Goal: Navigation & Orientation: Understand site structure

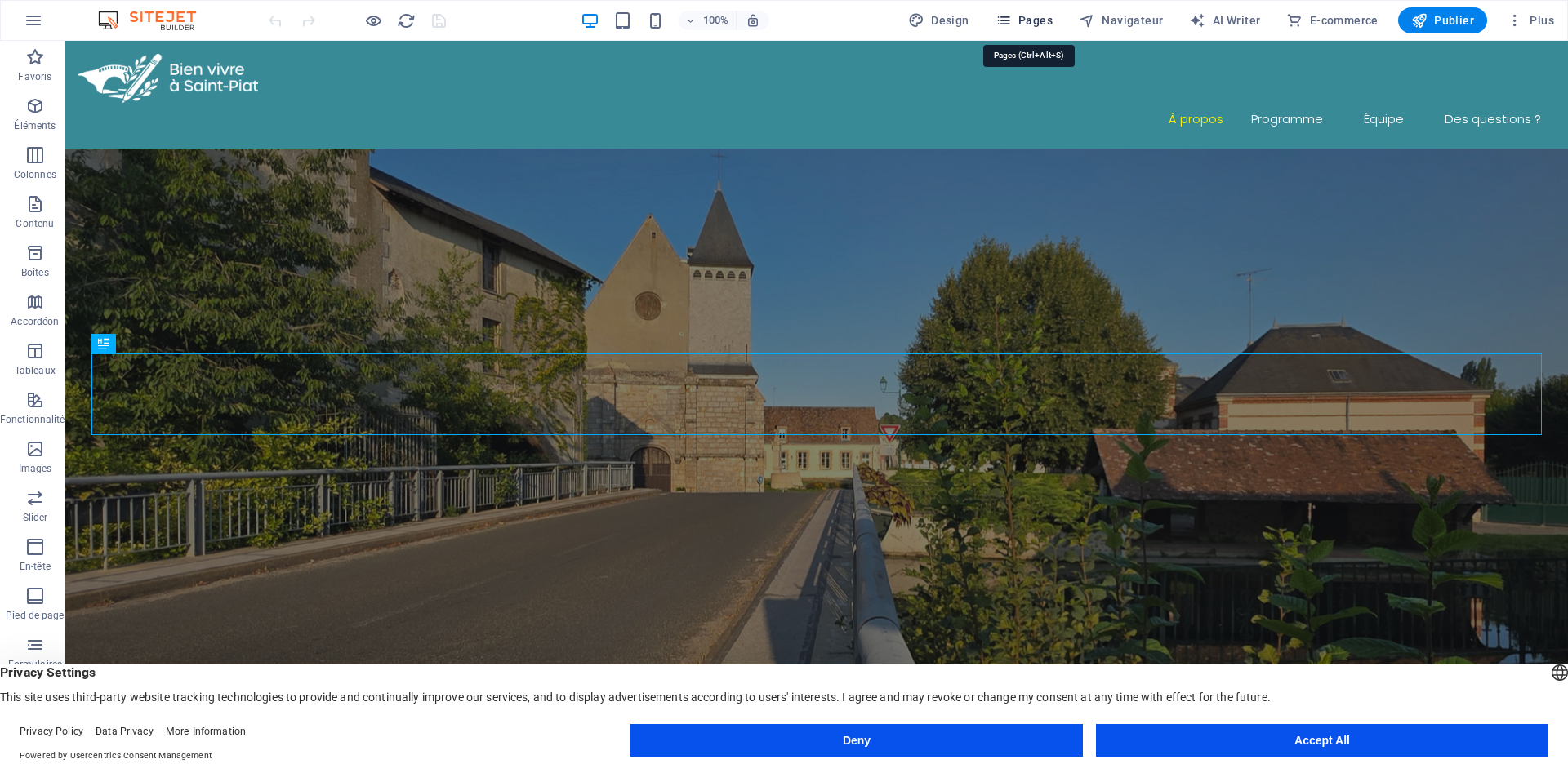
click at [1034, 25] on span "Pages" at bounding box center [1024, 20] width 57 height 16
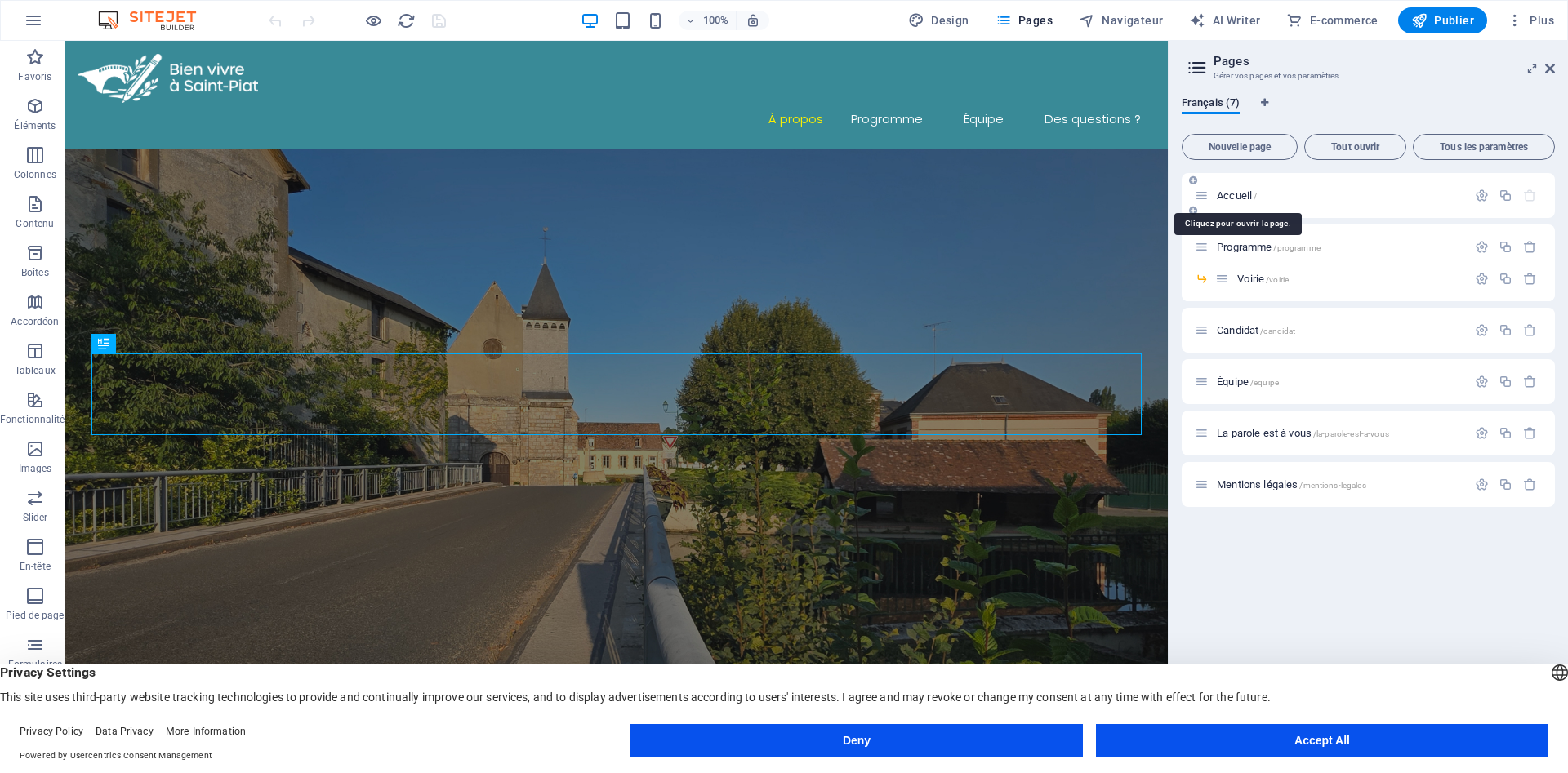
click at [1245, 192] on span "Accueil /" at bounding box center [1236, 195] width 40 height 12
click at [1245, 247] on span "Programme /programme" at bounding box center [1267, 246] width 104 height 12
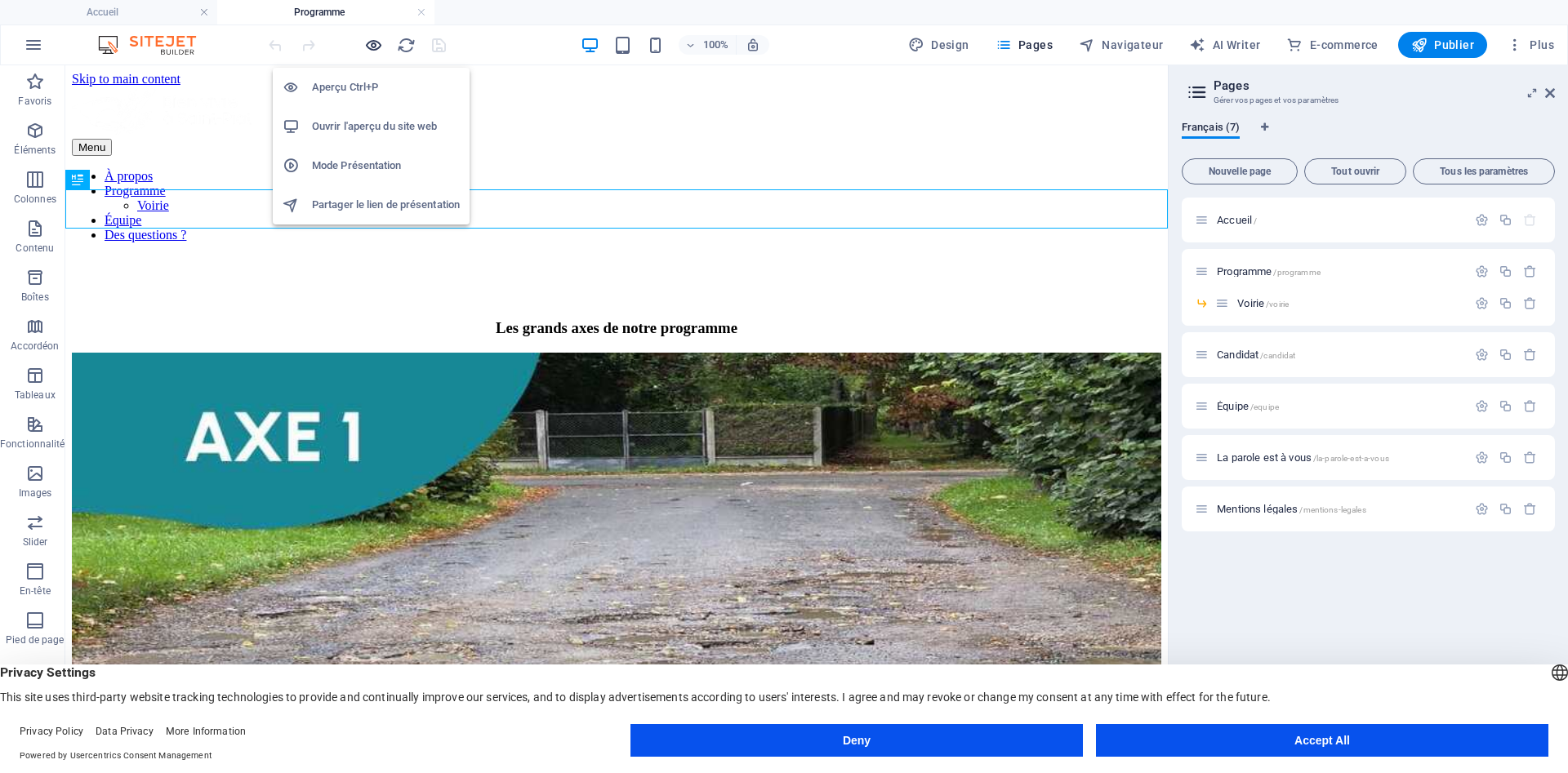
click at [379, 43] on icon "button" at bounding box center [373, 45] width 18 height 18
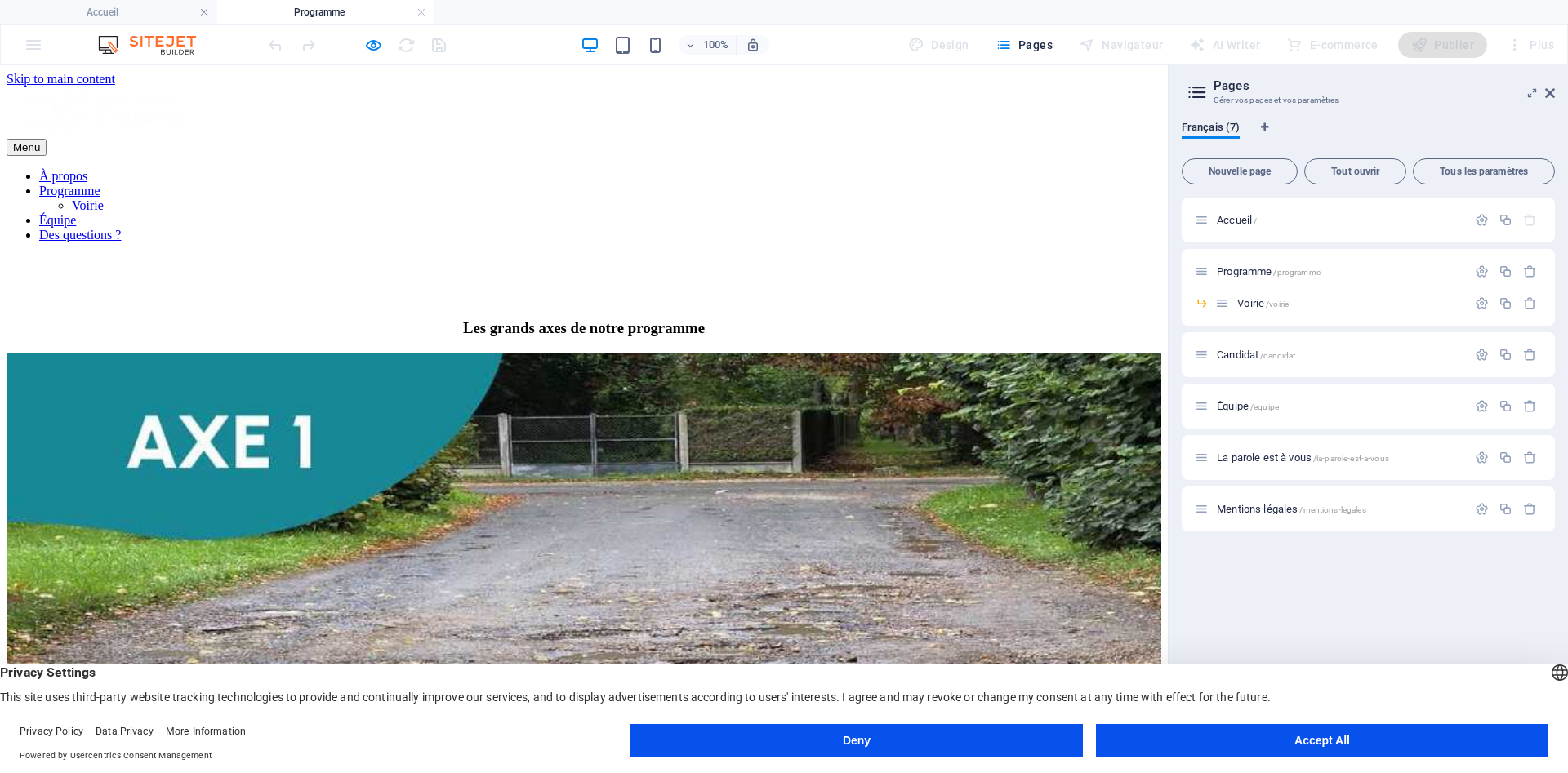
click at [398, 424] on img at bounding box center [584, 698] width 1155 height 691
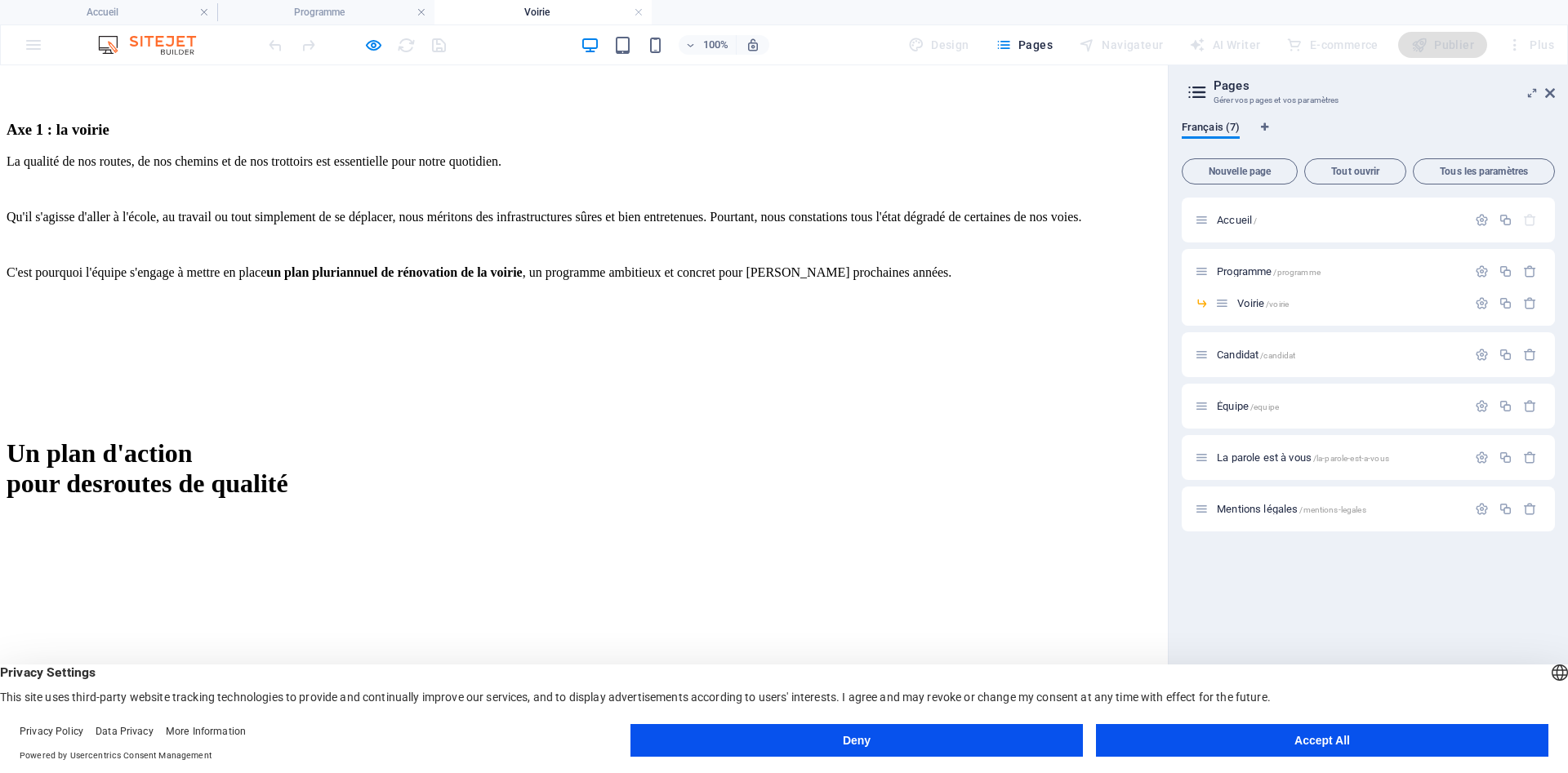
scroll to position [1121, 0]
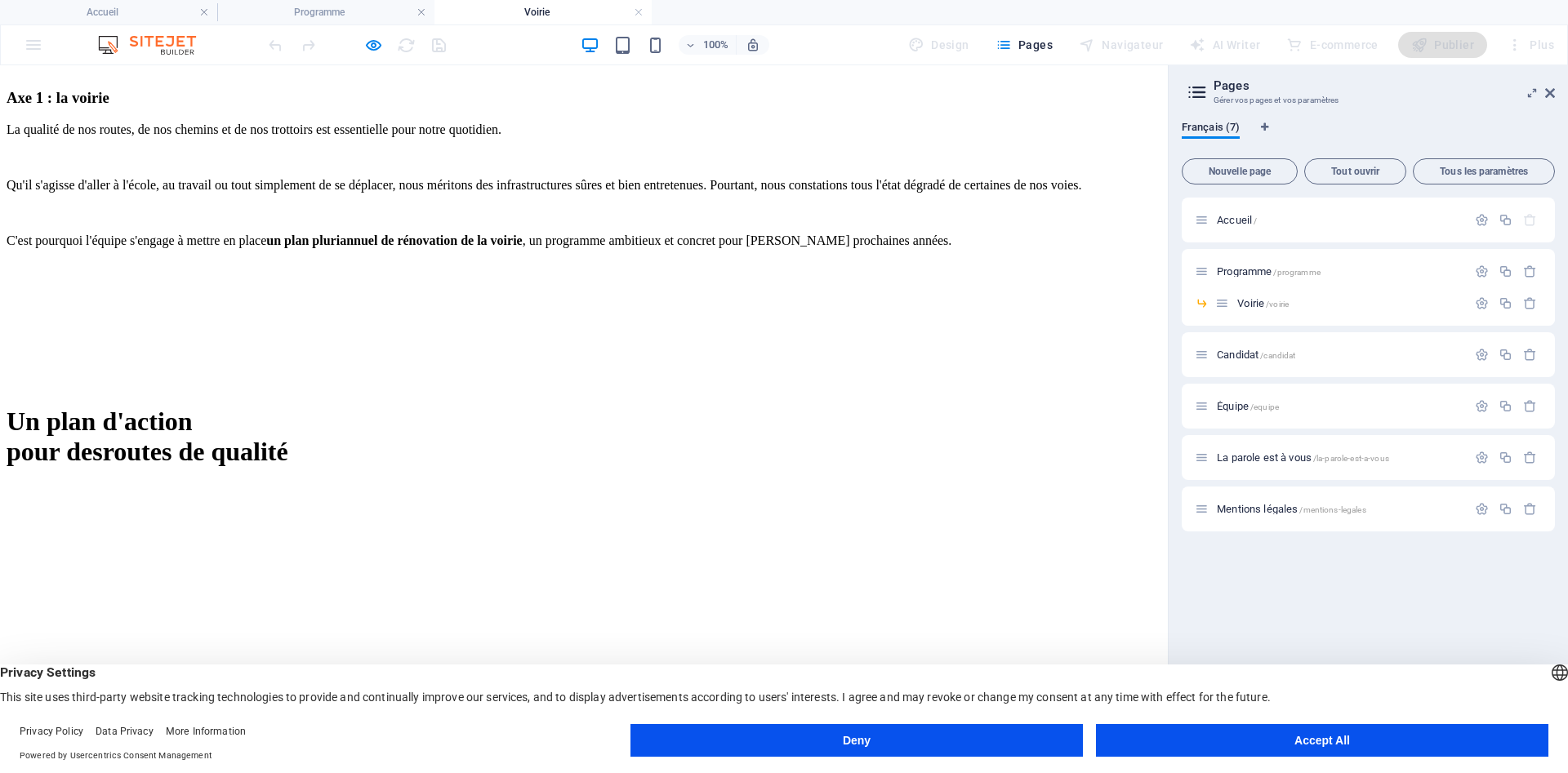
click at [981, 745] on button "Deny" at bounding box center [857, 740] width 453 height 33
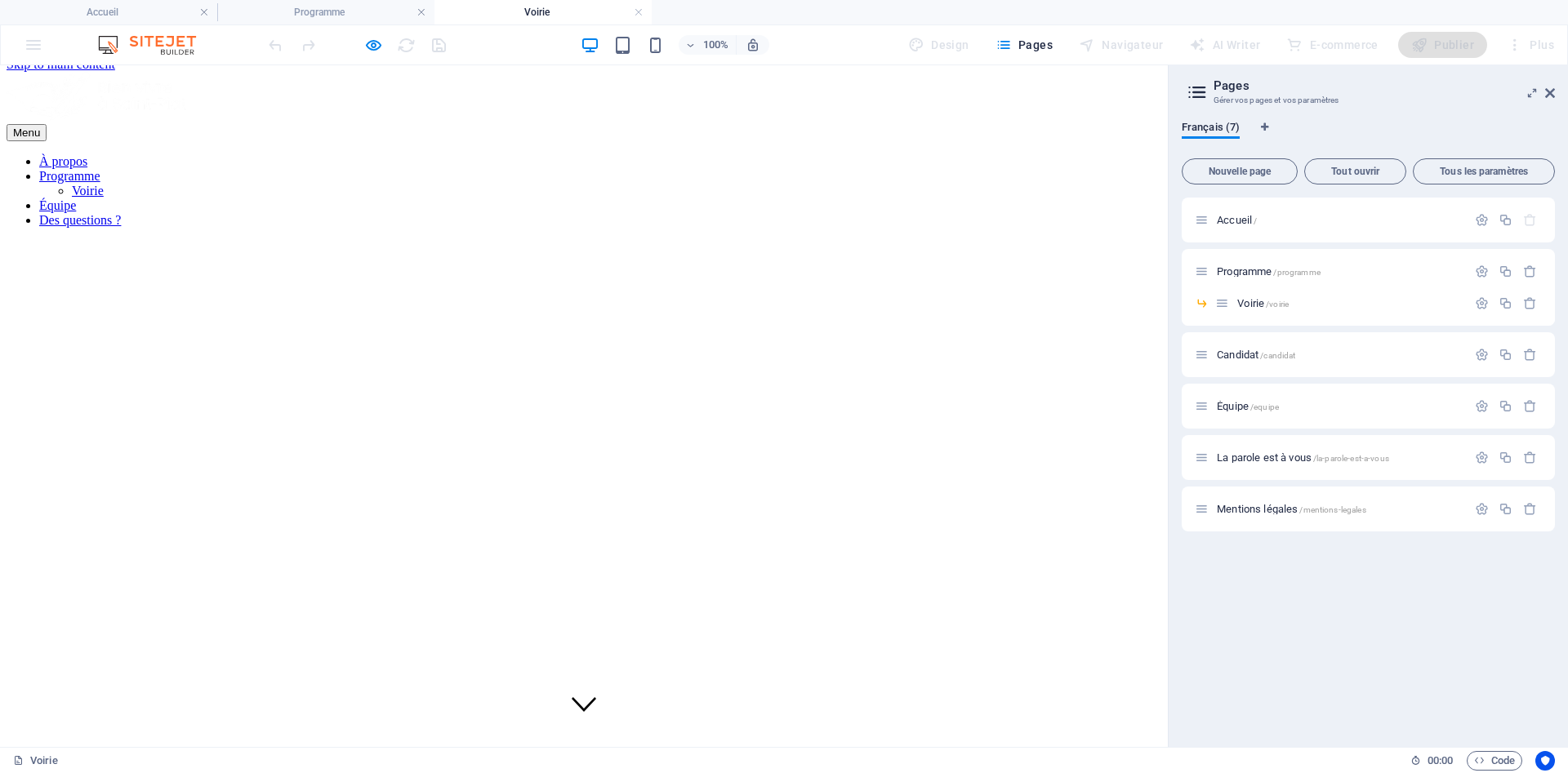
scroll to position [0, 0]
click at [1245, 273] on span "Programme /programme" at bounding box center [1267, 271] width 104 height 12
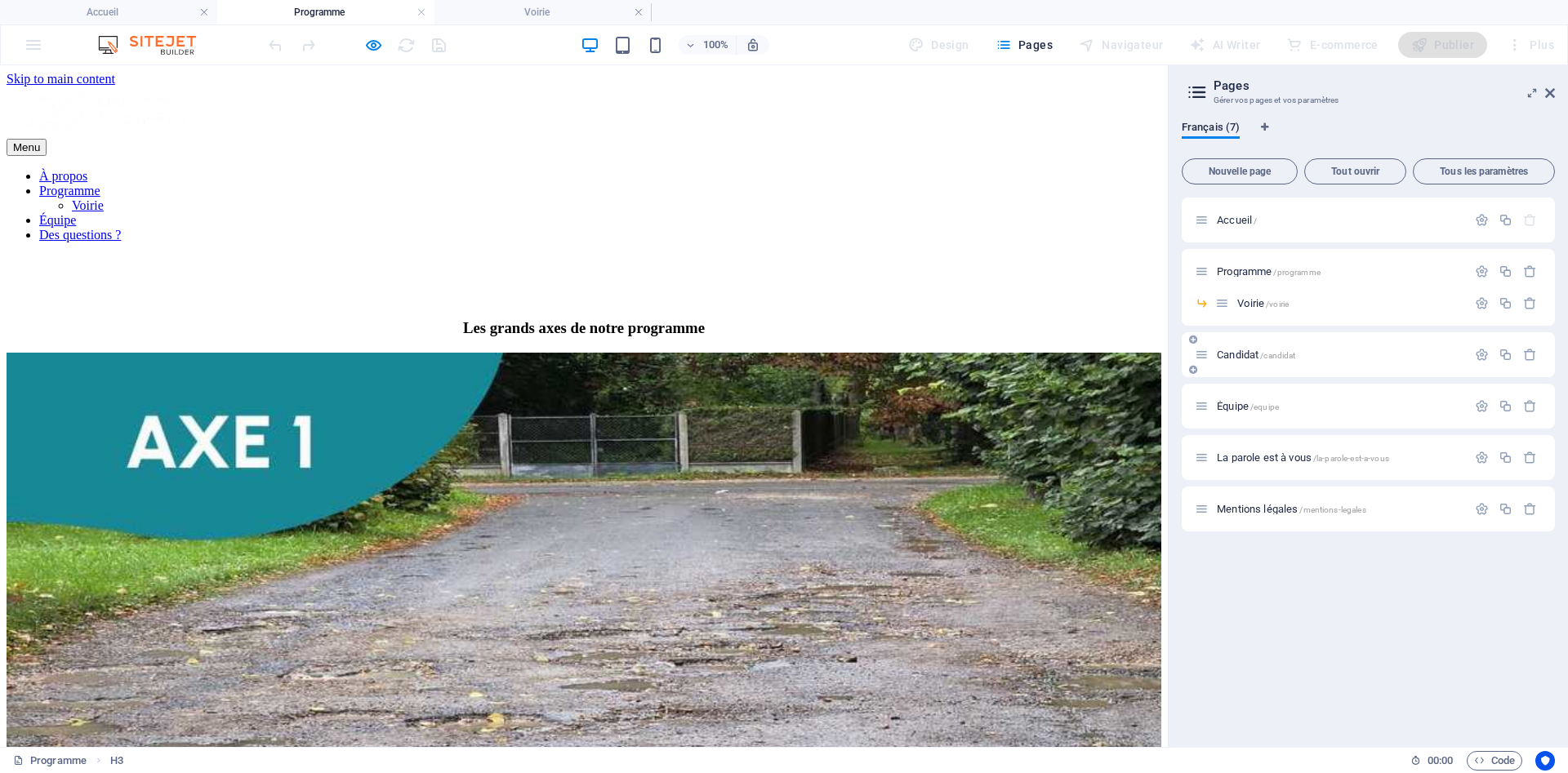
click at [1238, 353] on span "Candidat /candidat" at bounding box center [1255, 354] width 79 height 12
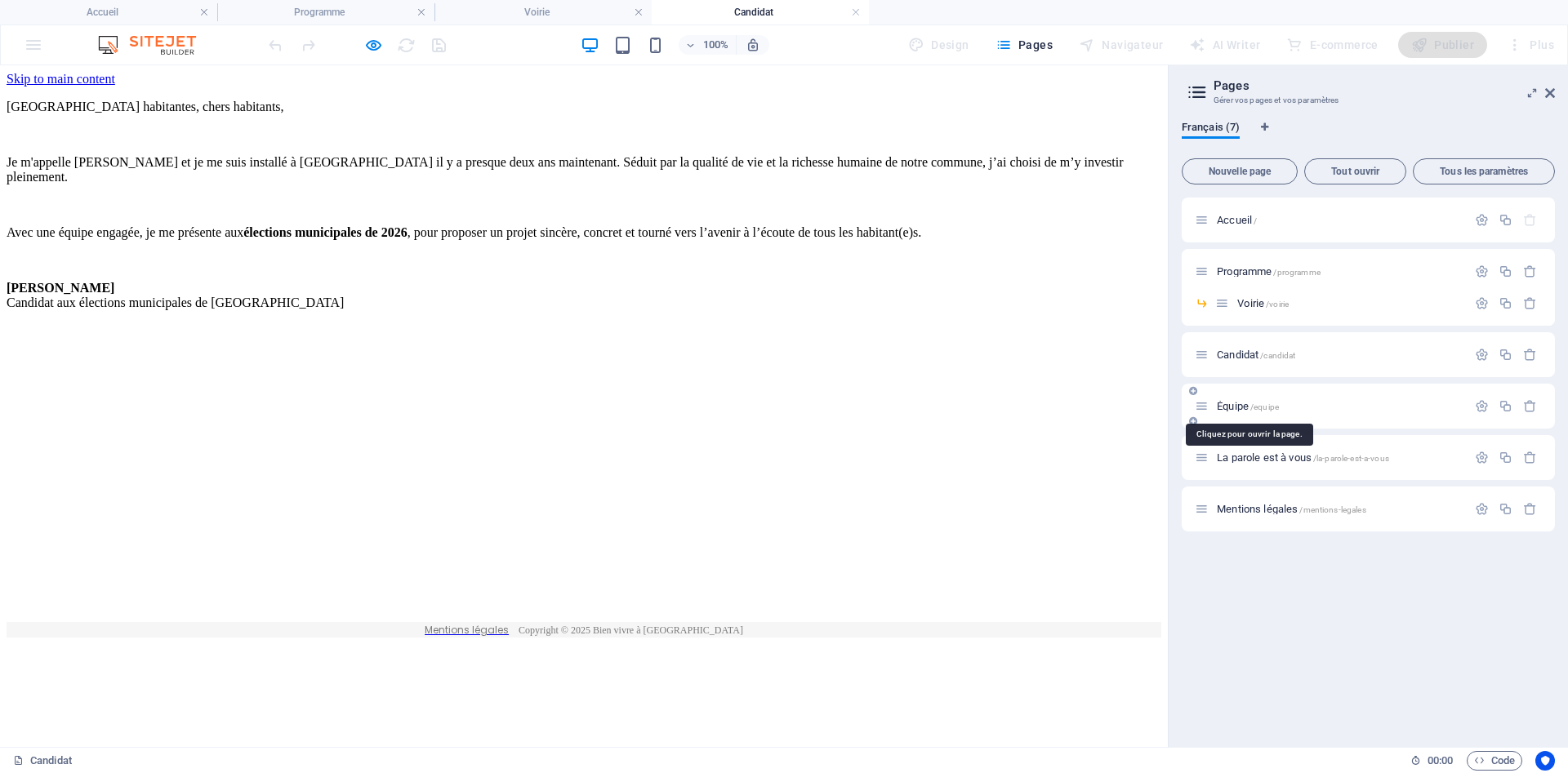
click at [1237, 409] on span "Équipe /equipe" at bounding box center [1247, 406] width 62 height 12
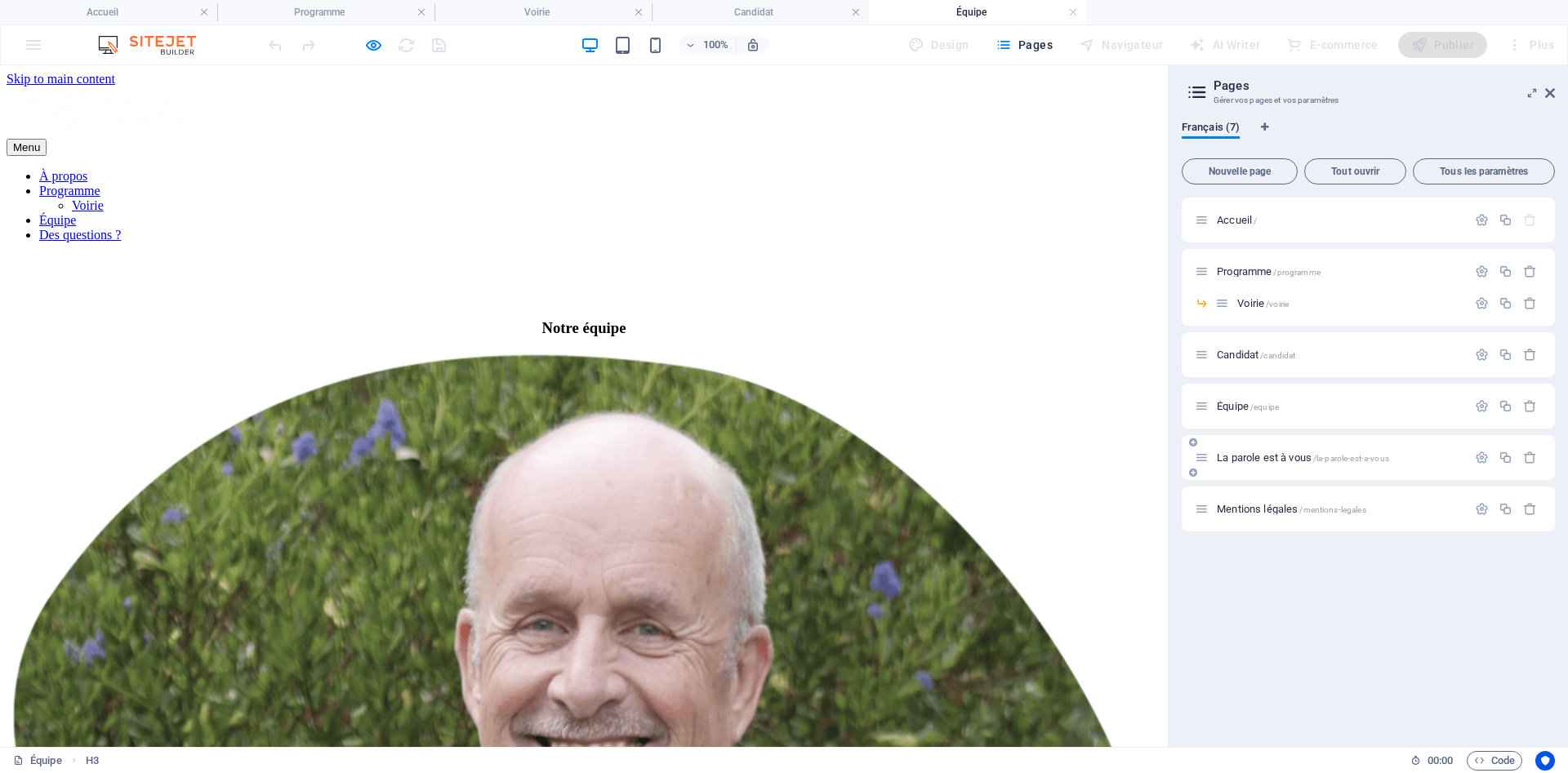
click at [1239, 460] on span "La parole est à vous /la-parole-est-a-vous" at bounding box center [1302, 457] width 172 height 12
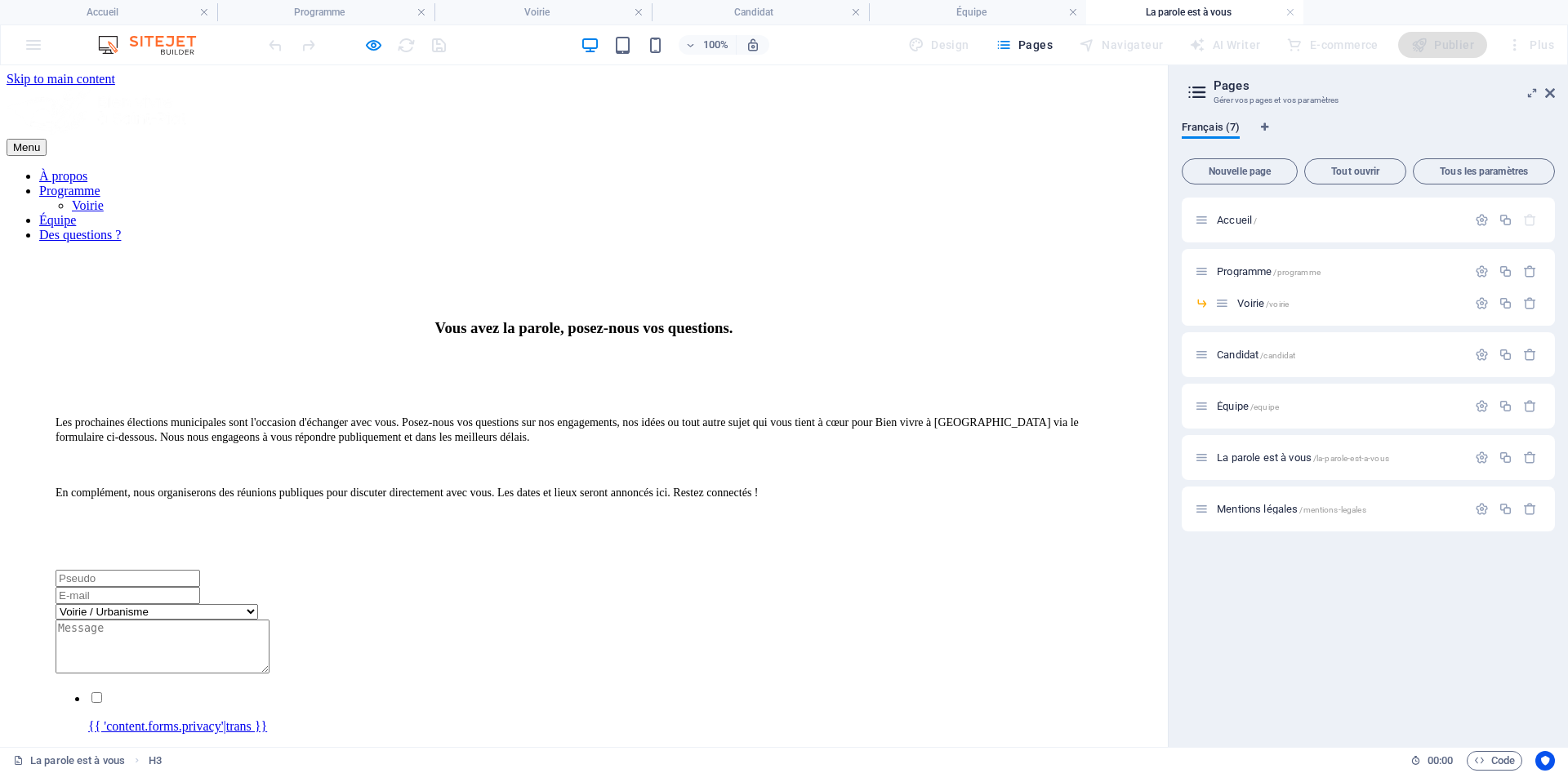
scroll to position [25, 0]
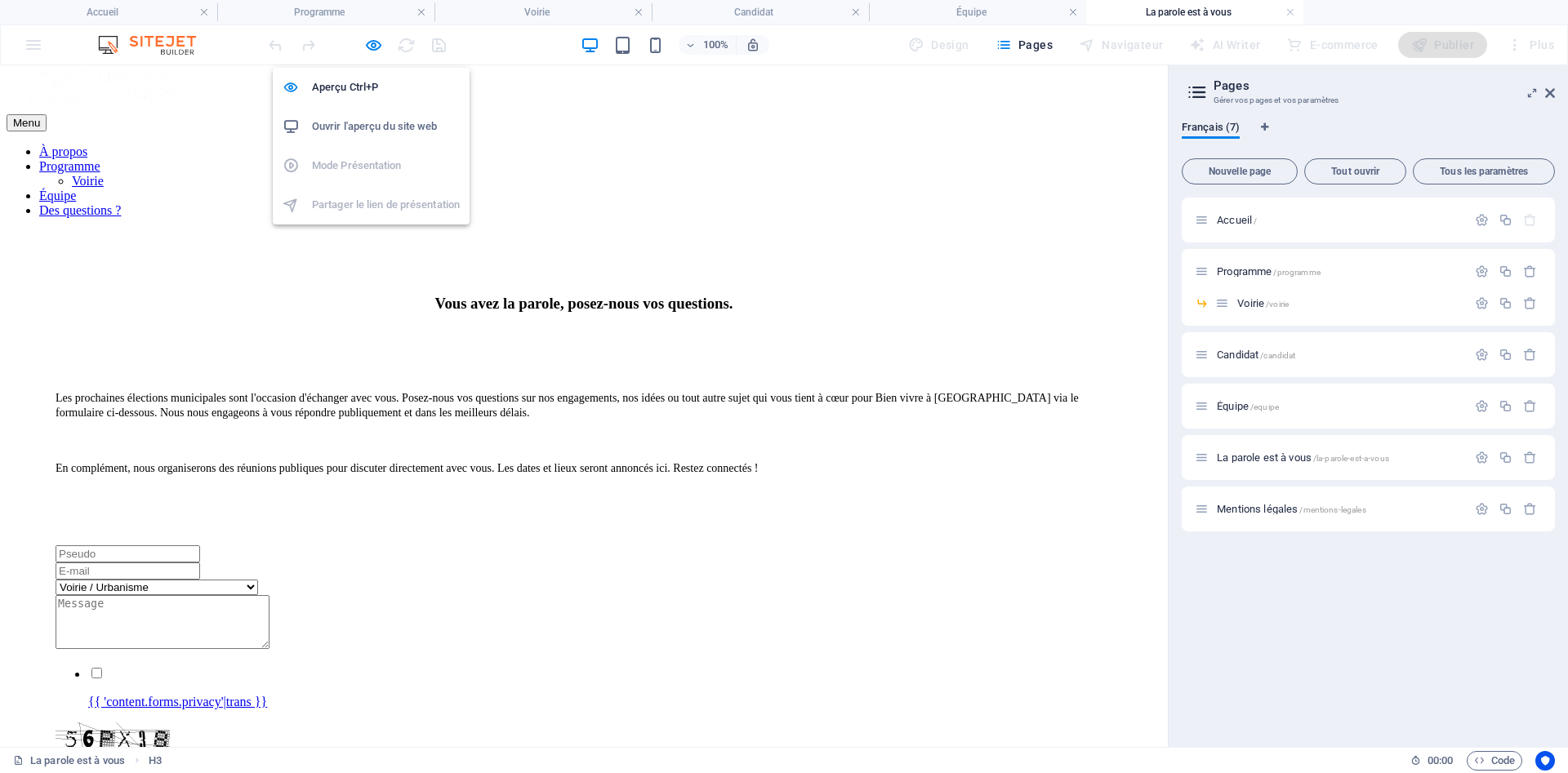
click at [369, 131] on h6 "Ouvrir l'aperçu du site web" at bounding box center [385, 125] width 148 height 19
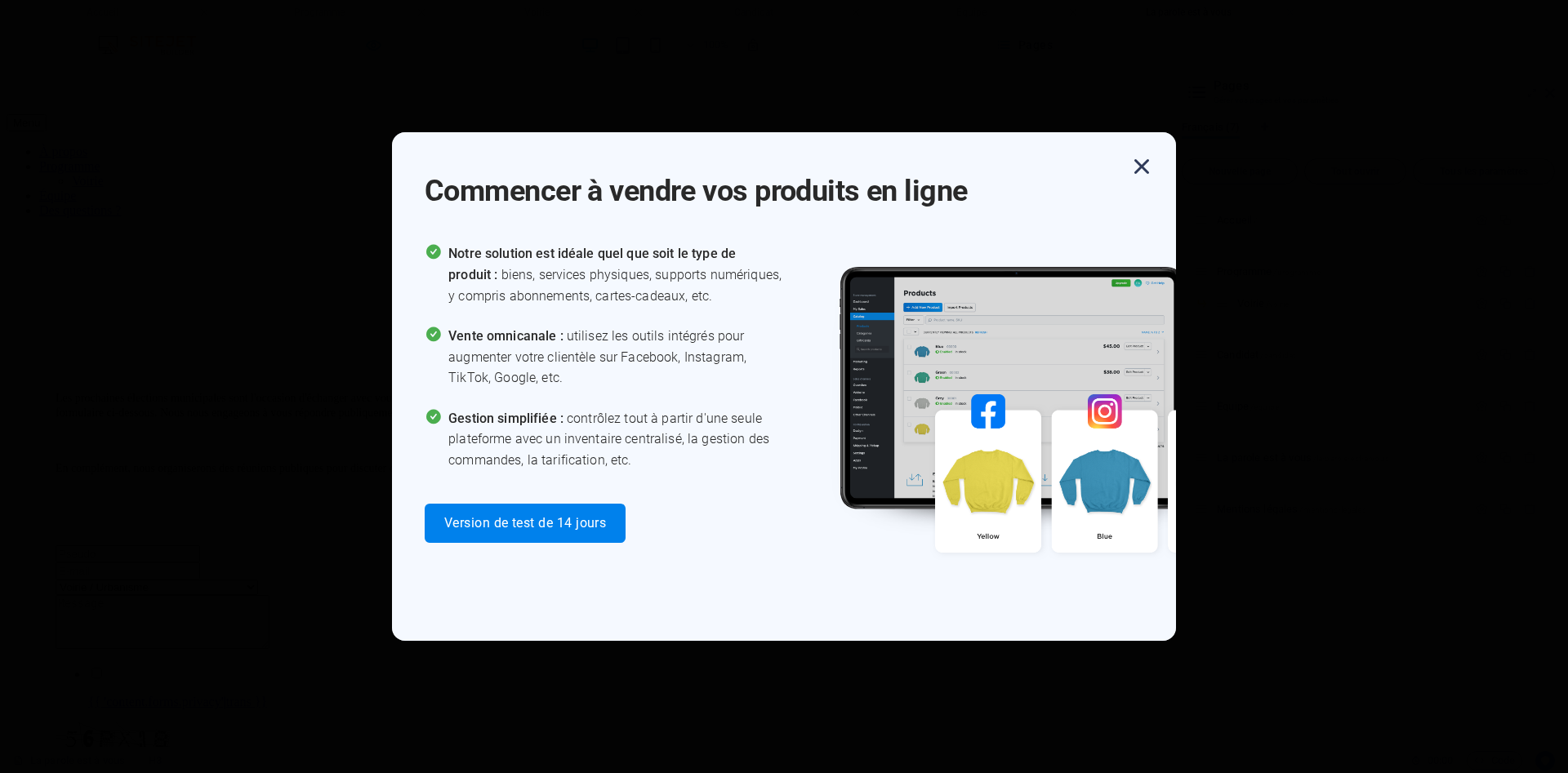
click at [1146, 168] on icon "button" at bounding box center [1141, 167] width 29 height 29
click at [1144, 168] on icon "button" at bounding box center [1141, 167] width 29 height 29
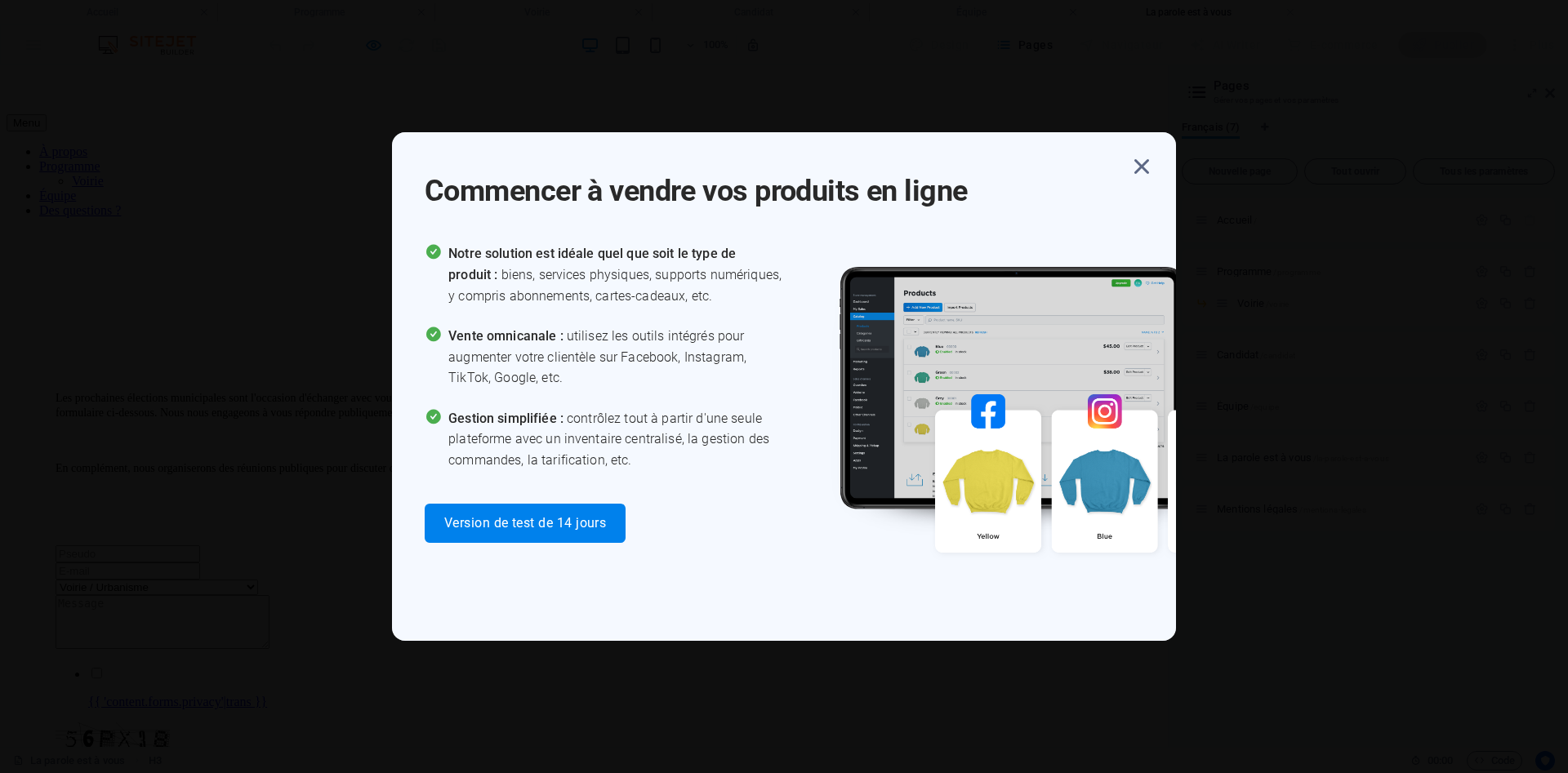
click at [1144, 168] on icon "button" at bounding box center [1141, 167] width 29 height 29
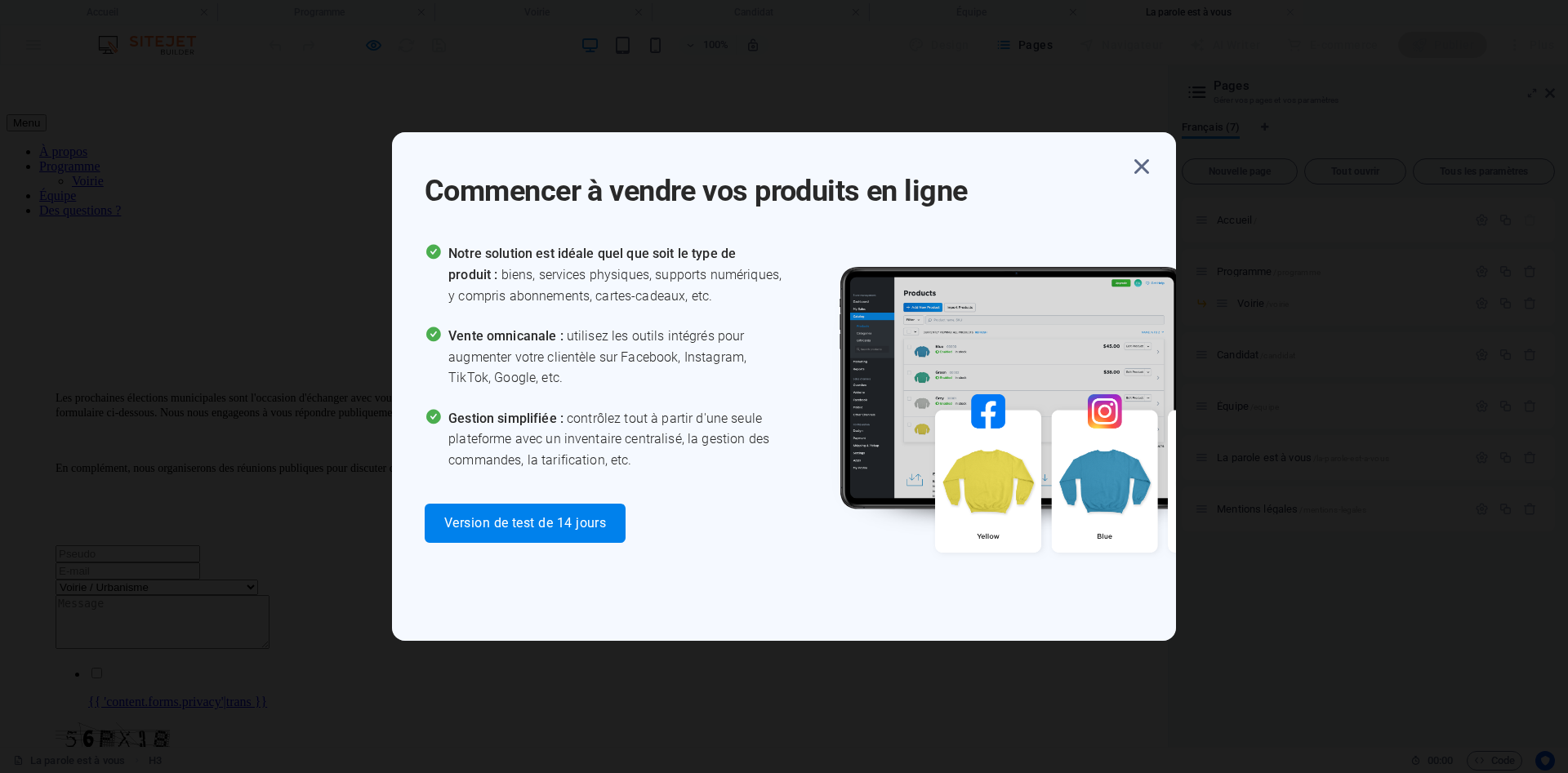
click at [1144, 168] on icon "button" at bounding box center [1141, 167] width 29 height 29
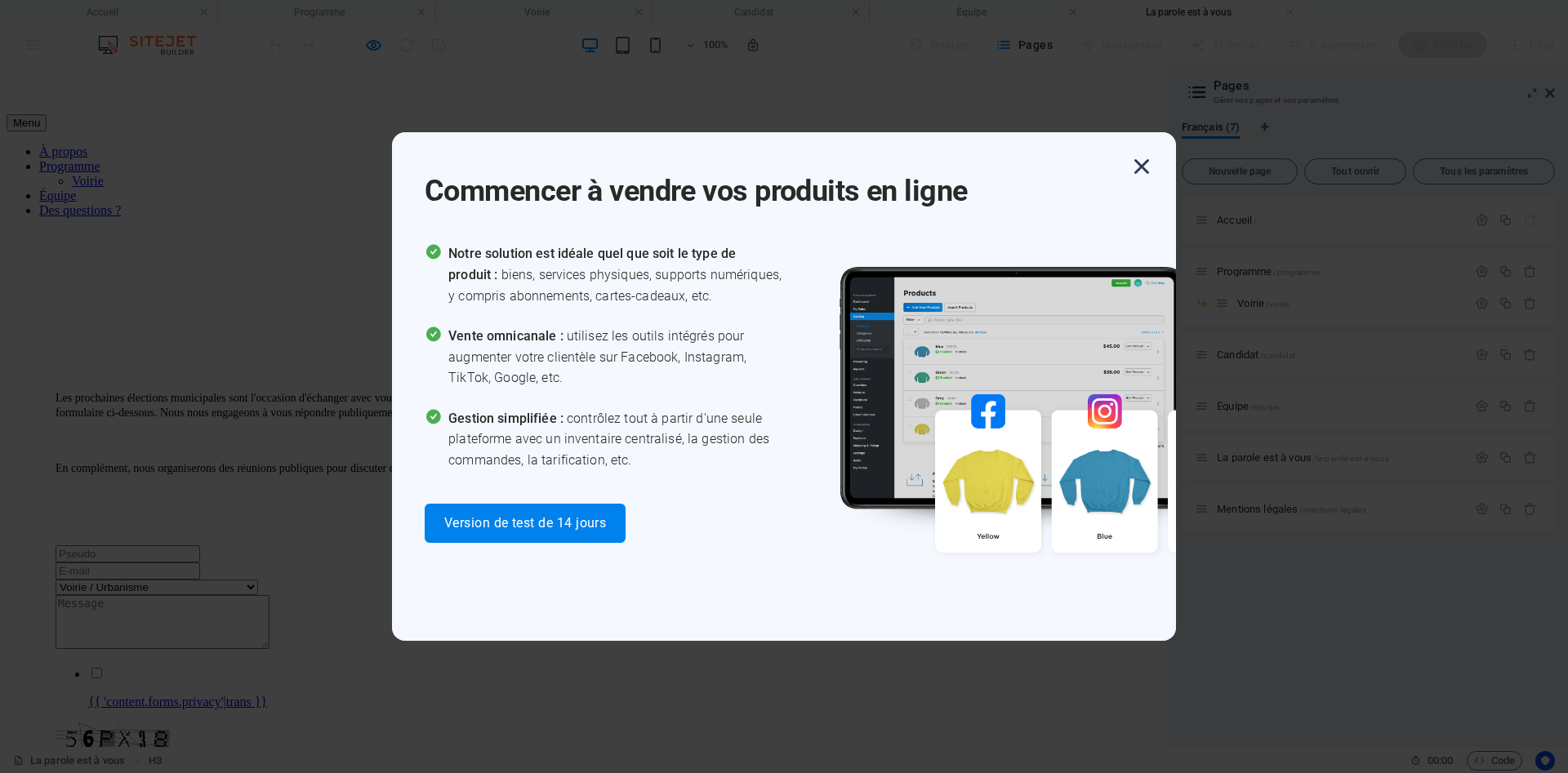
click at [1141, 172] on icon "button" at bounding box center [1141, 167] width 29 height 29
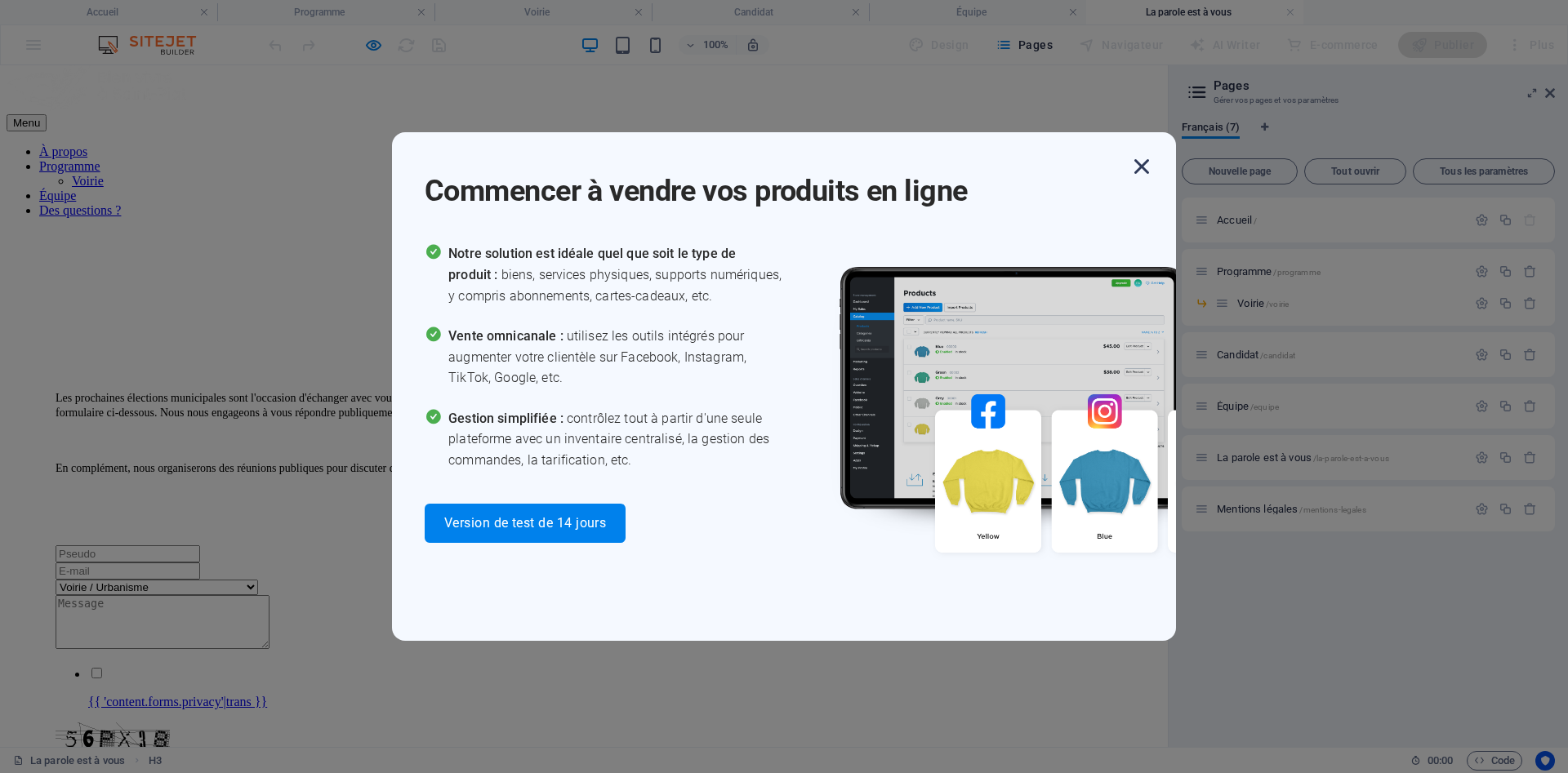
click at [1141, 158] on icon "button" at bounding box center [1141, 167] width 29 height 29
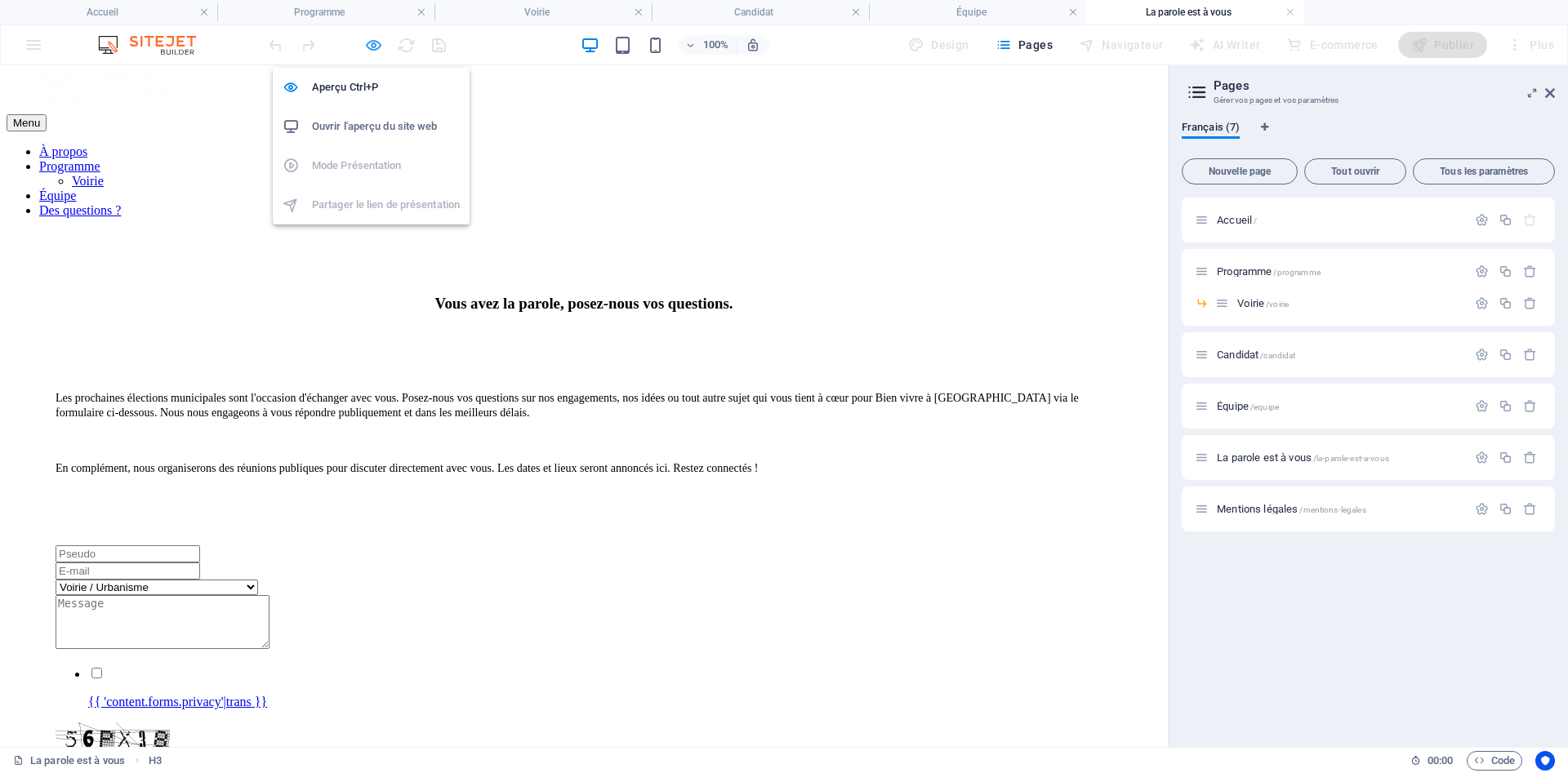
click at [371, 42] on icon "button" at bounding box center [373, 45] width 18 height 18
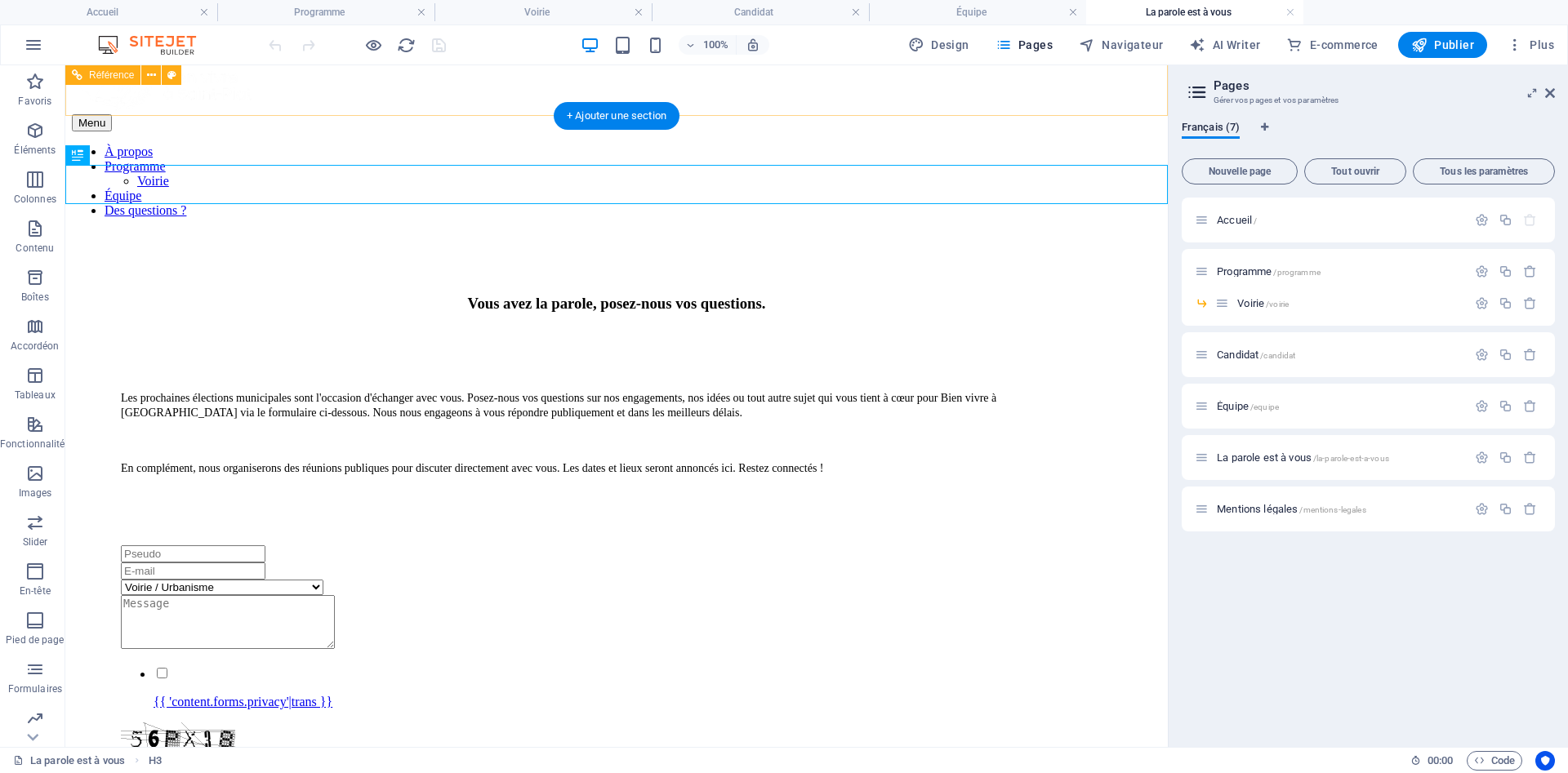
click at [879, 145] on nav "À propos Programme Voirie Équipe Des questions ?" at bounding box center [616, 181] width 1089 height 73
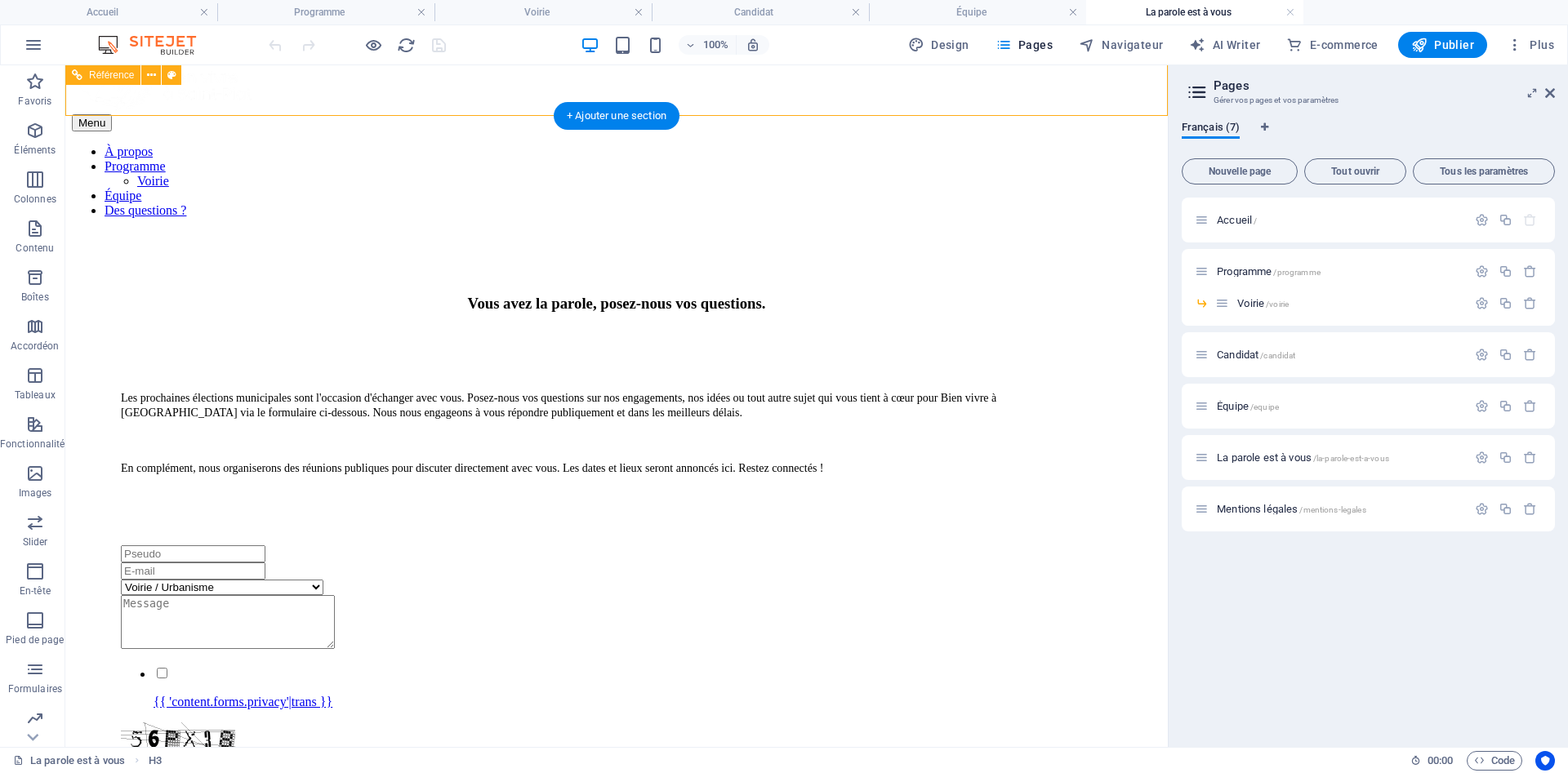
click at [879, 145] on nav "À propos Programme Voirie Équipe Des questions ?" at bounding box center [616, 181] width 1089 height 73
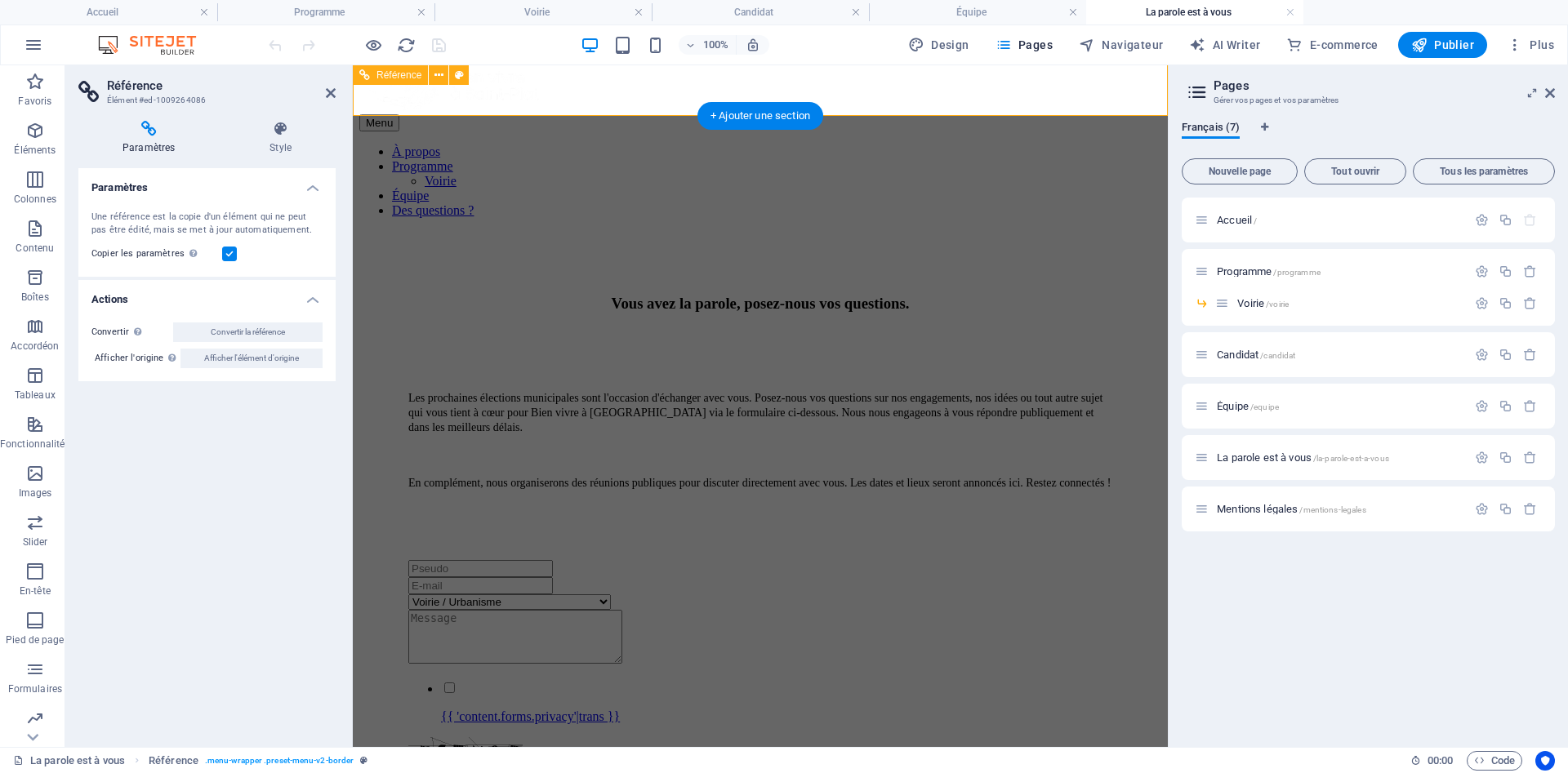
click at [879, 145] on nav "À propos Programme Voirie Équipe Des questions ?" at bounding box center [760, 181] width 802 height 73
click at [814, 145] on nav "À propos Programme Voirie Équipe Des questions ?" at bounding box center [760, 181] width 802 height 73
